Goal: Information Seeking & Learning: Learn about a topic

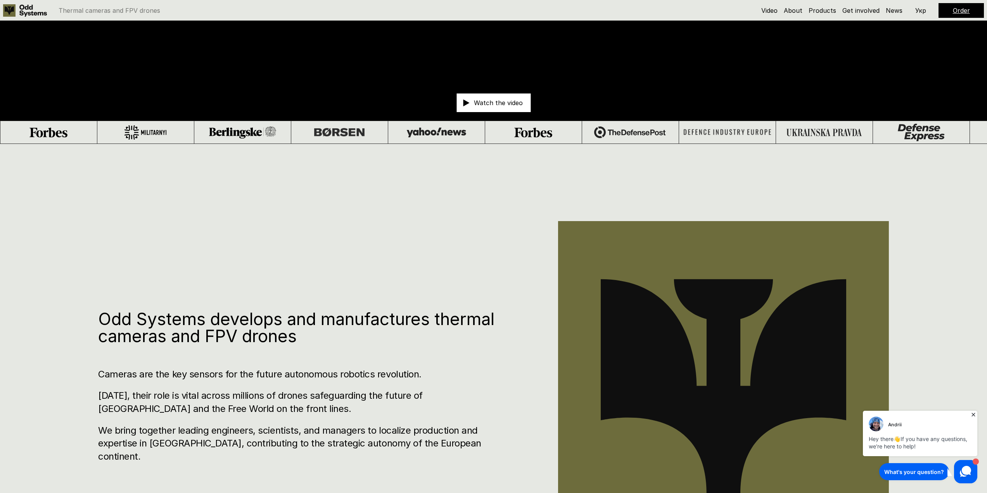
scroll to position [349, 0]
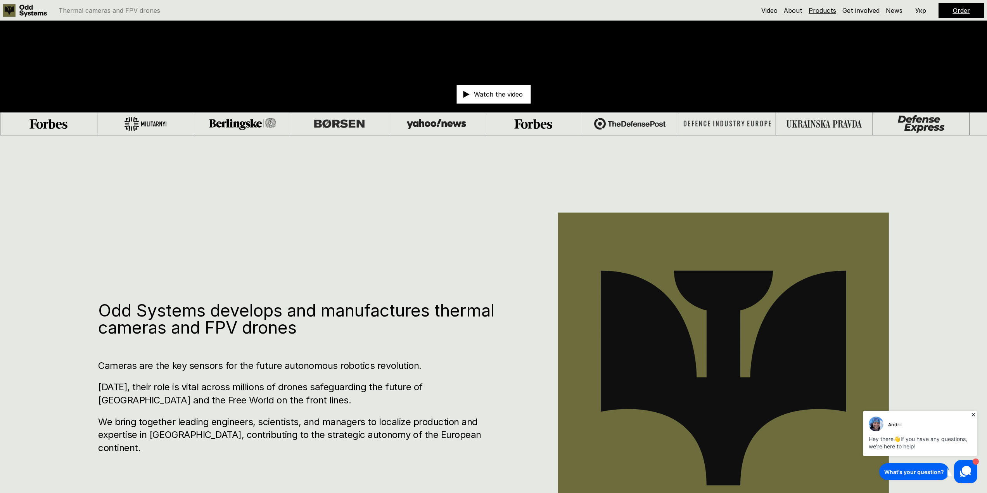
click at [817, 11] on link "Products" at bounding box center [822, 11] width 28 height 8
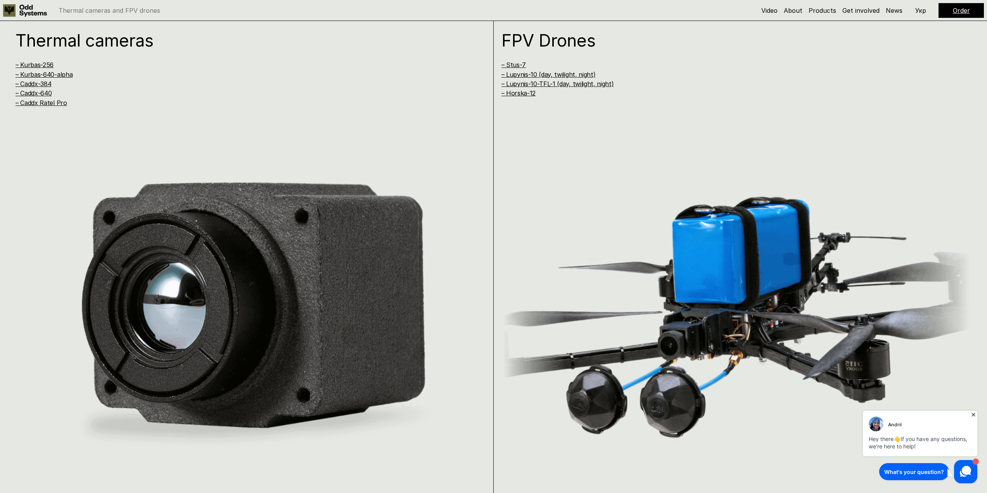
scroll to position [977, 0]
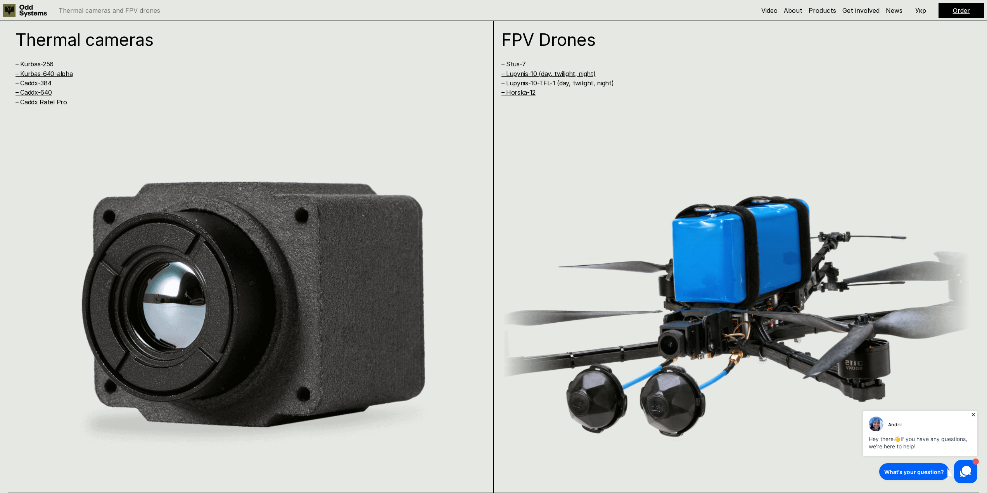
drag, startPoint x: 534, startPoint y: 190, endPoint x: 390, endPoint y: 183, distance: 144.8
click at [390, 183] on img at bounding box center [251, 312] width 470 height 299
click at [67, 74] on link "– Kurbas-640-alpha" at bounding box center [44, 74] width 57 height 8
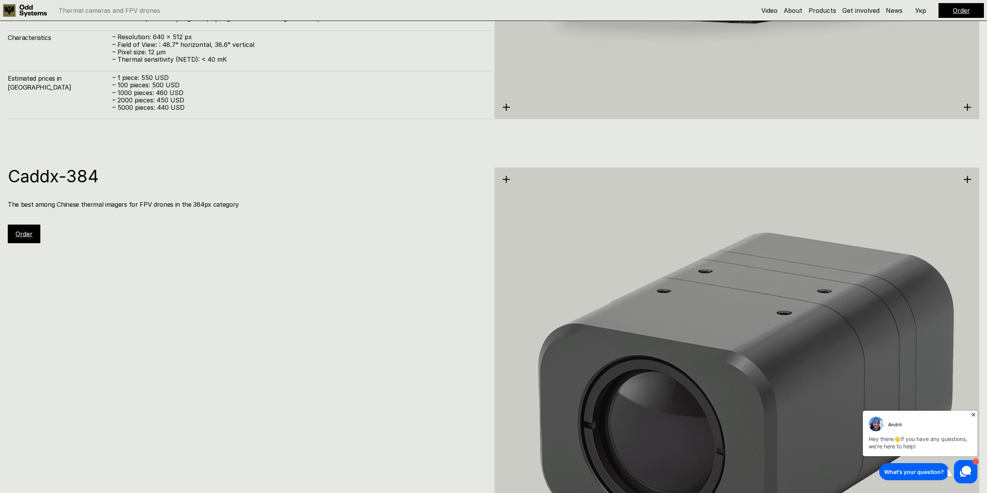
scroll to position [2312, 0]
drag, startPoint x: 12, startPoint y: 174, endPoint x: 102, endPoint y: 175, distance: 90.0
click at [102, 175] on h1 "Caddx-384" at bounding box center [246, 177] width 477 height 17
copy h1 "Caddx-384"
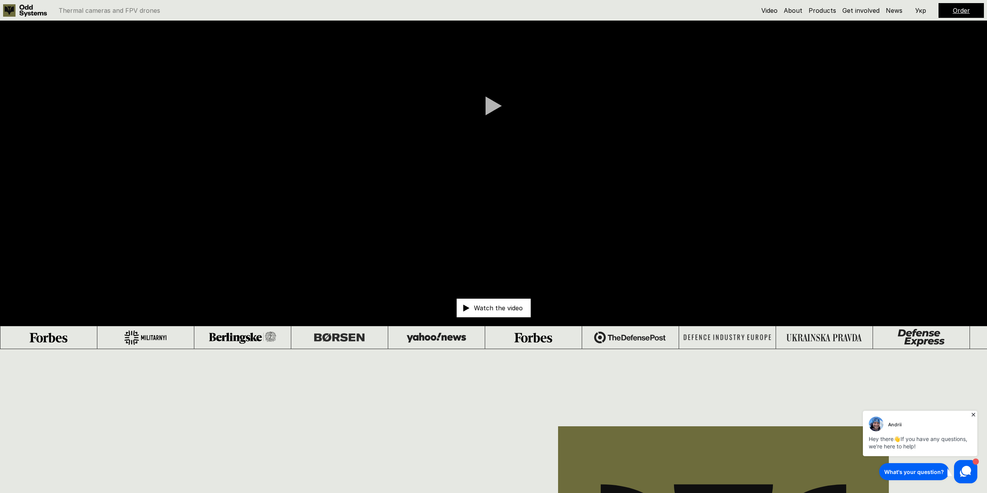
scroll to position [102, 0]
